Goal: Task Accomplishment & Management: Manage account settings

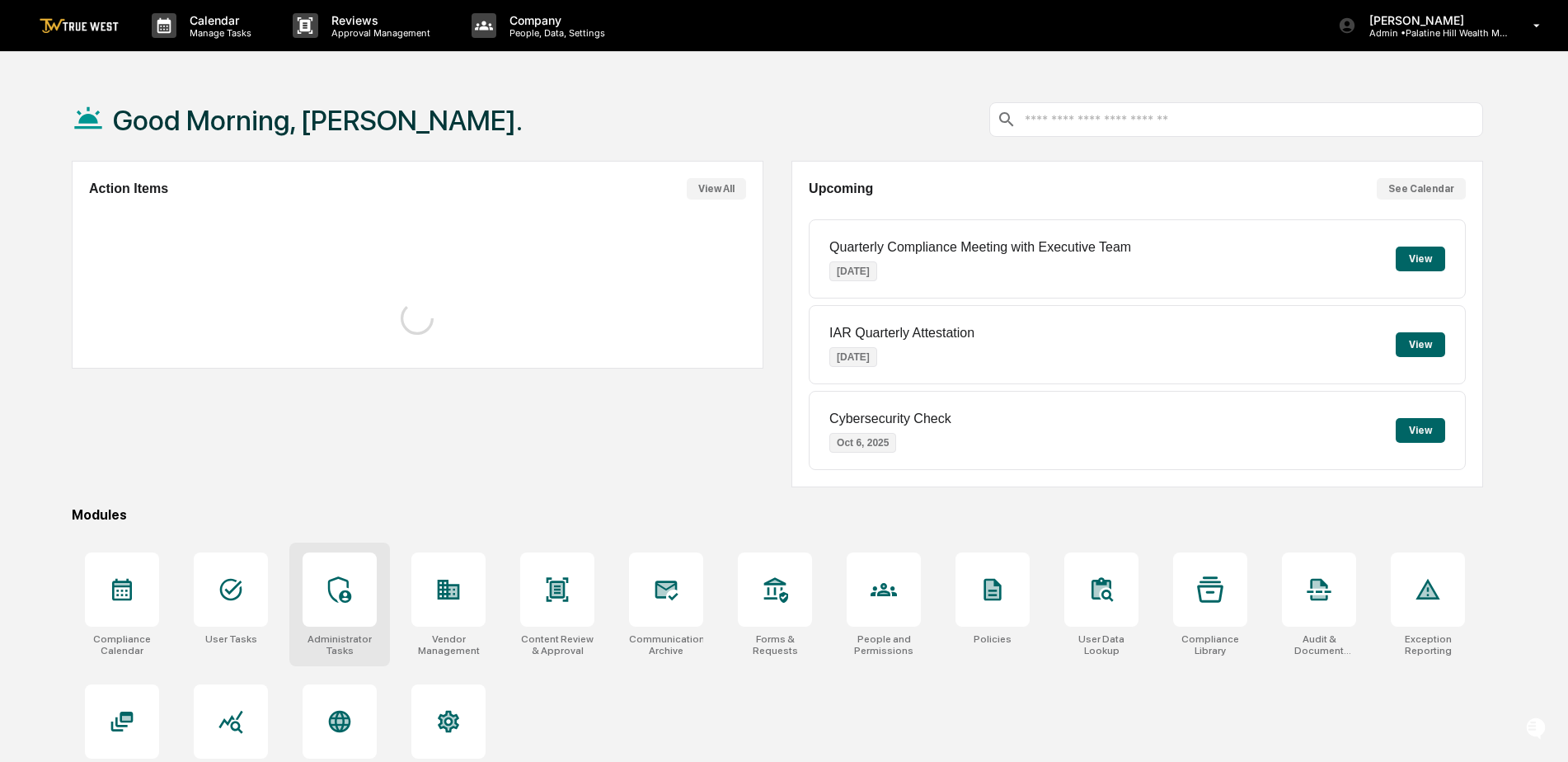
click at [366, 591] on div at bounding box center [340, 590] width 74 height 74
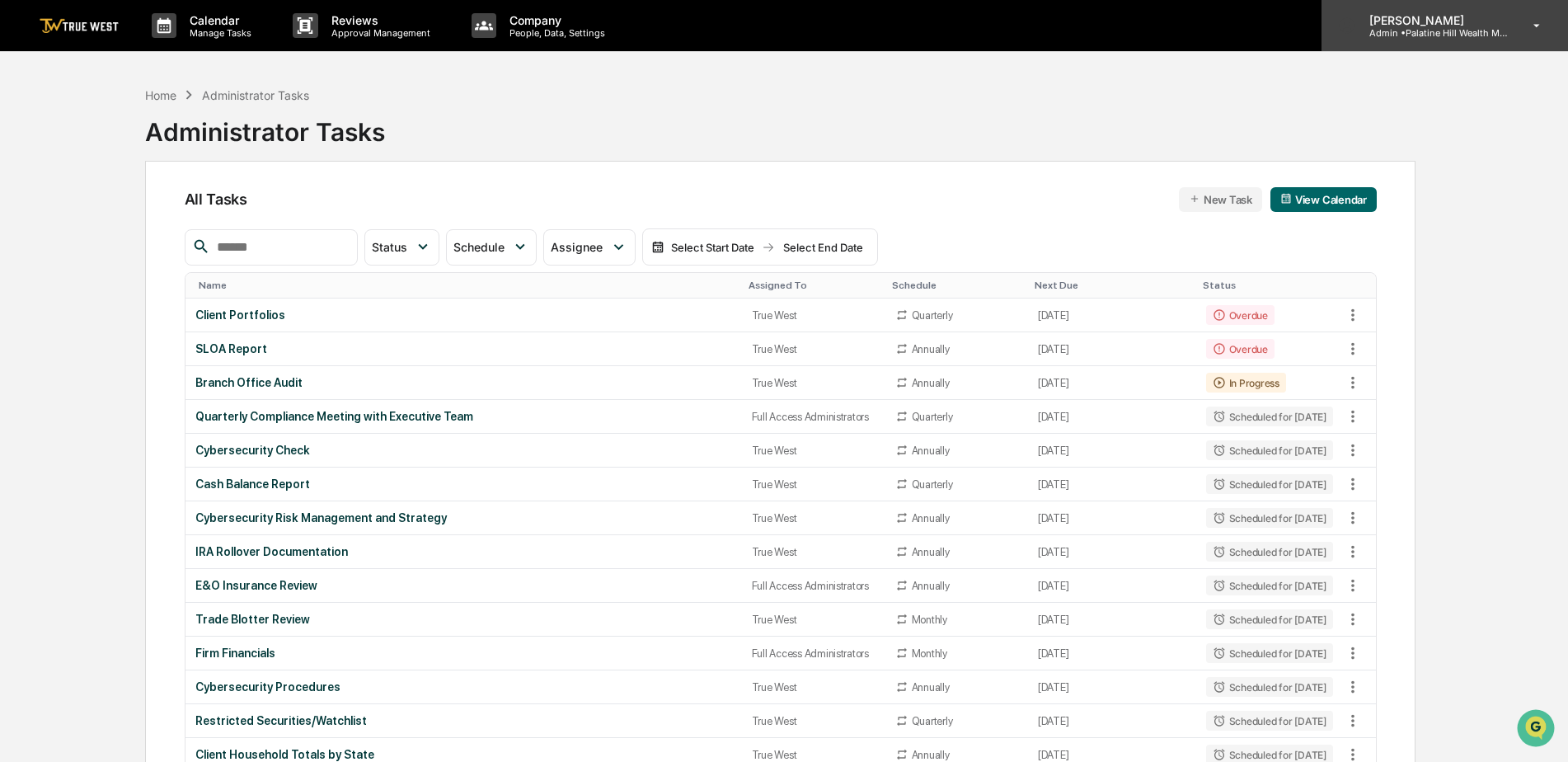
click at [1436, 35] on p "Admin • Palatine Hill Wealth Management" at bounding box center [1433, 33] width 154 height 12
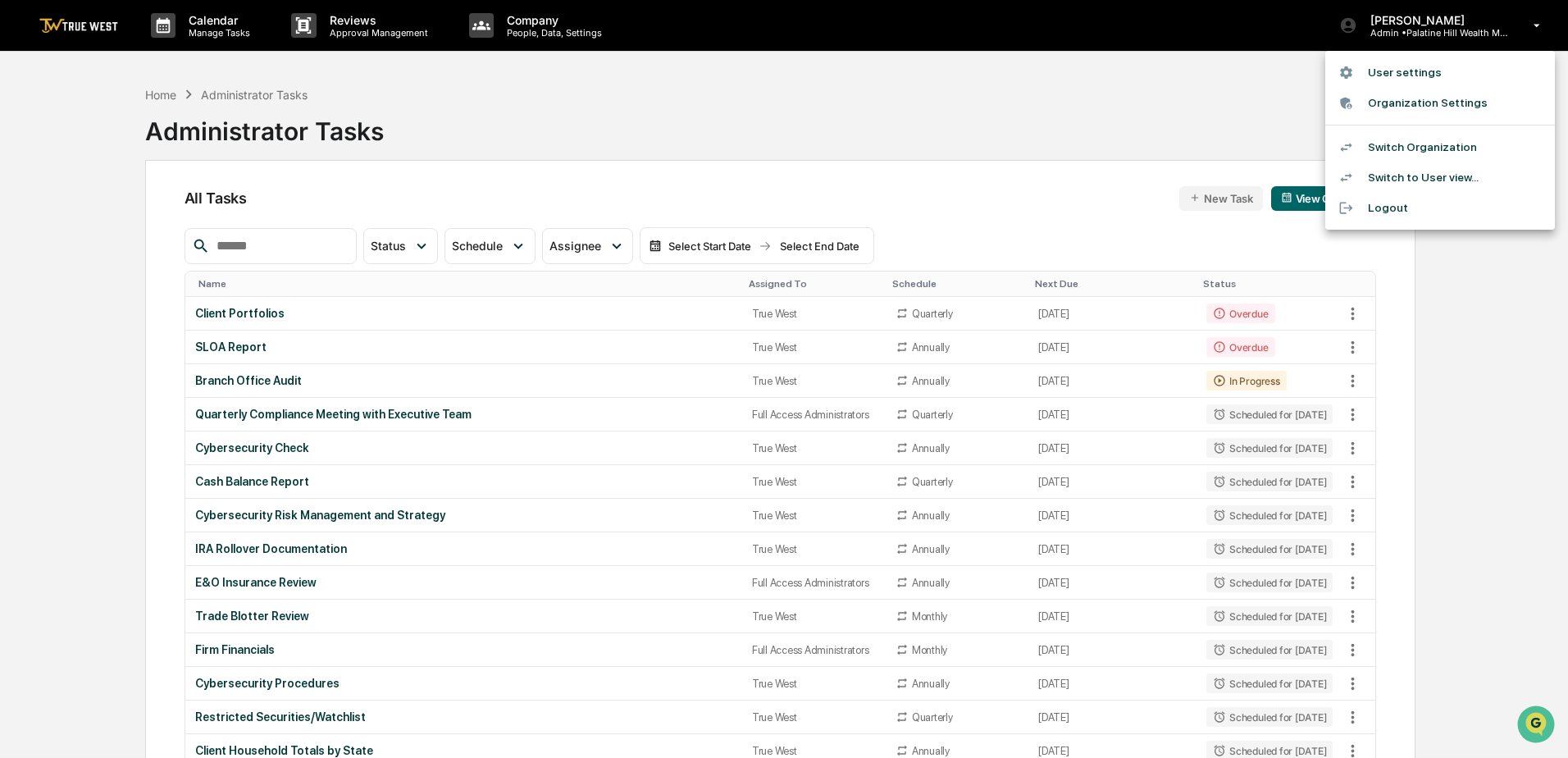
click at [1417, 141] on li "Switch Organization" at bounding box center [1440, 147] width 230 height 30
